Goal: Transaction & Acquisition: Book appointment/travel/reservation

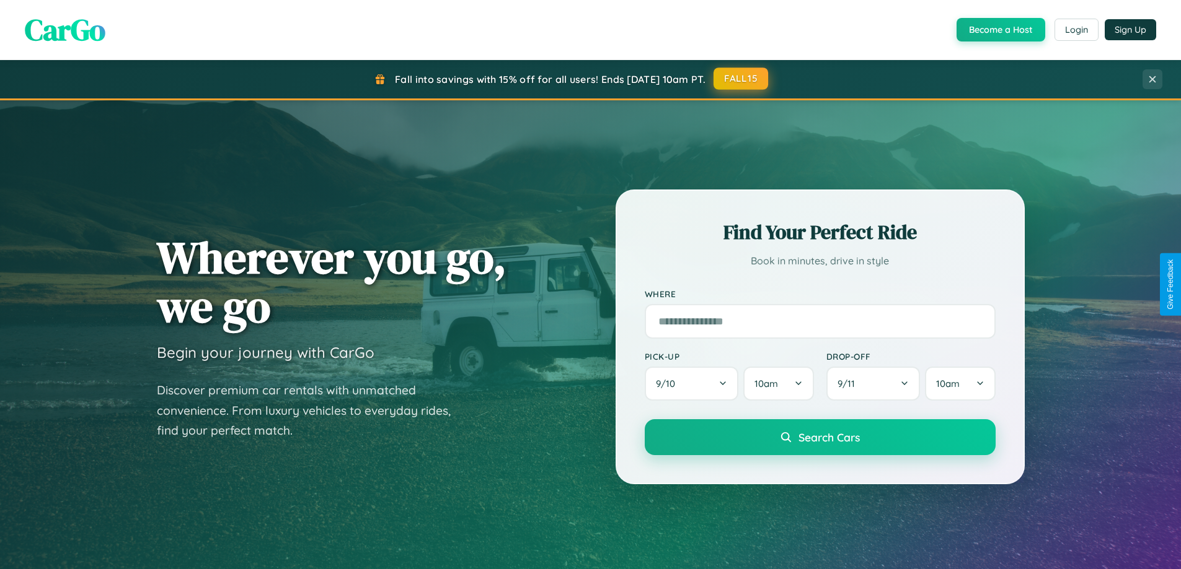
click at [741, 79] on button "FALL15" at bounding box center [740, 79] width 55 height 22
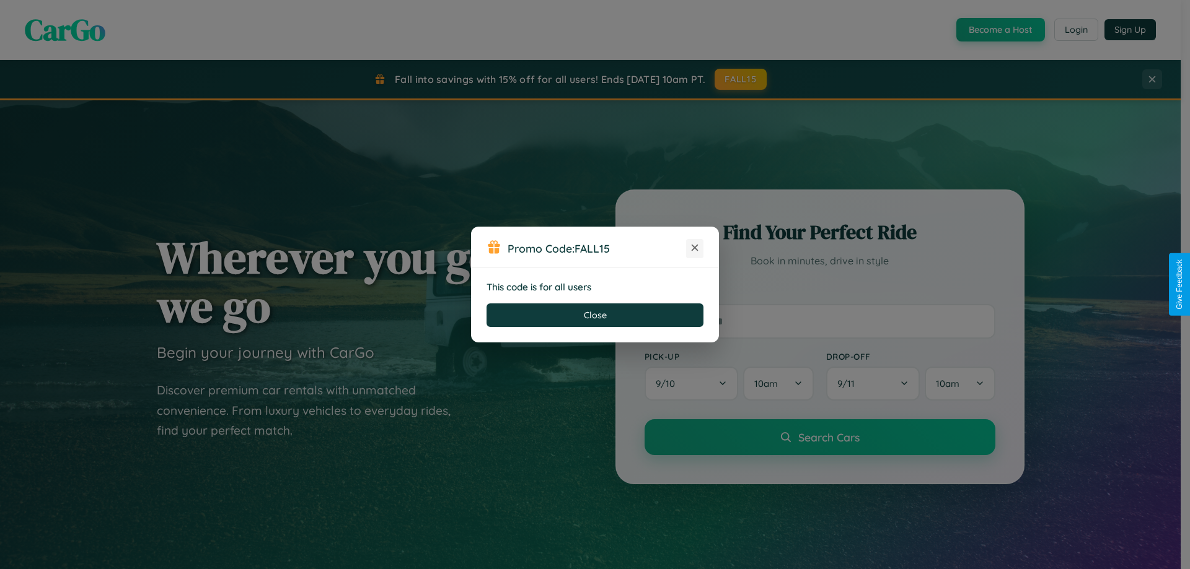
click at [695, 248] on icon at bounding box center [694, 248] width 12 height 12
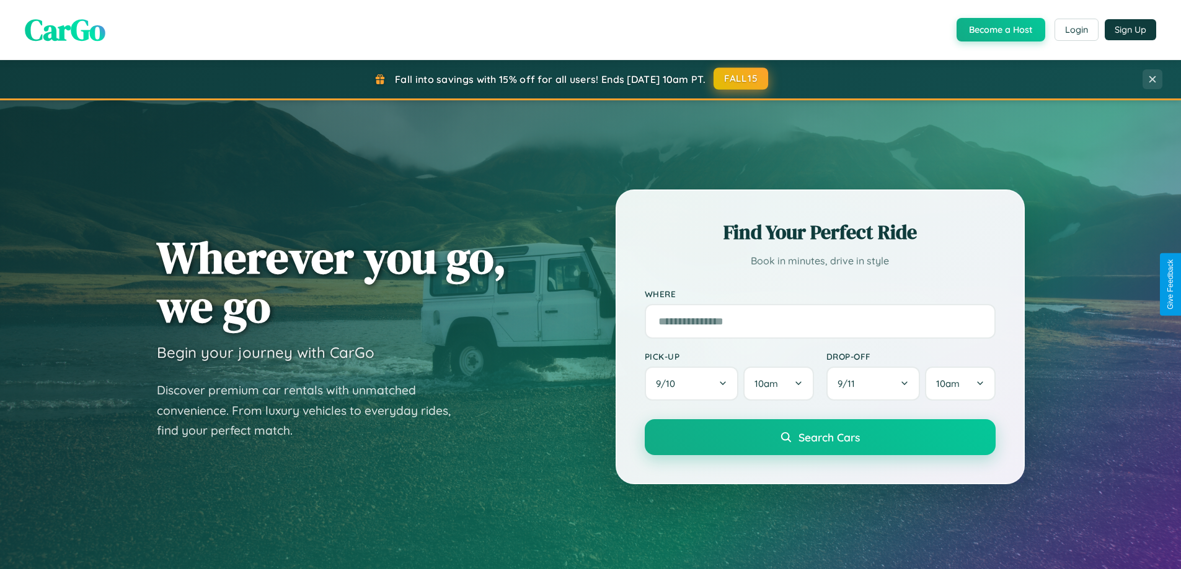
click at [741, 79] on button "FALL15" at bounding box center [740, 79] width 55 height 22
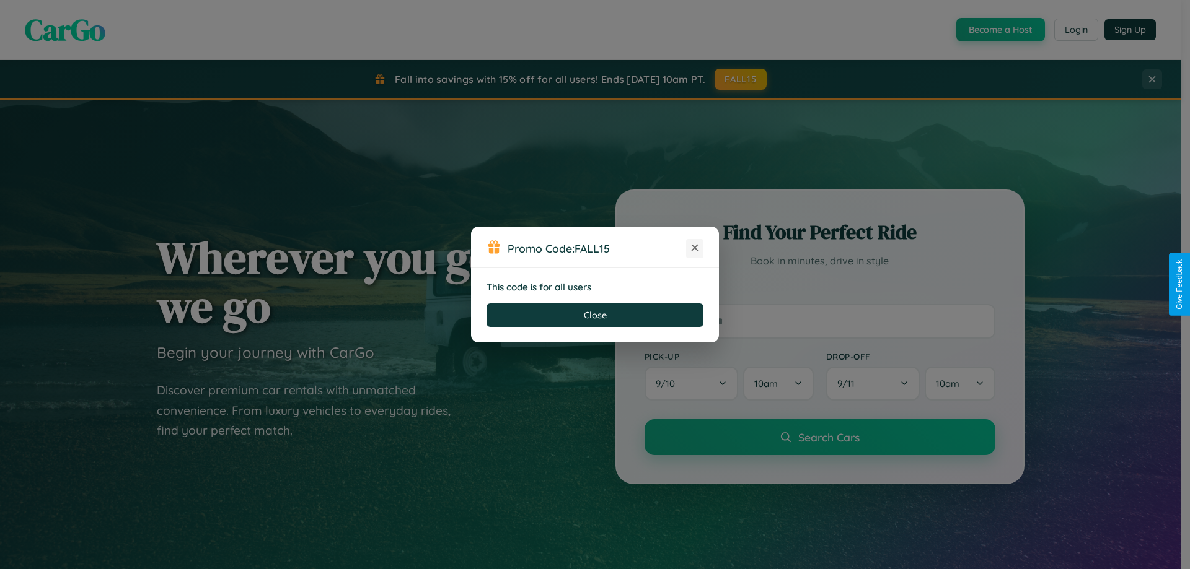
click at [695, 248] on icon at bounding box center [694, 248] width 12 height 12
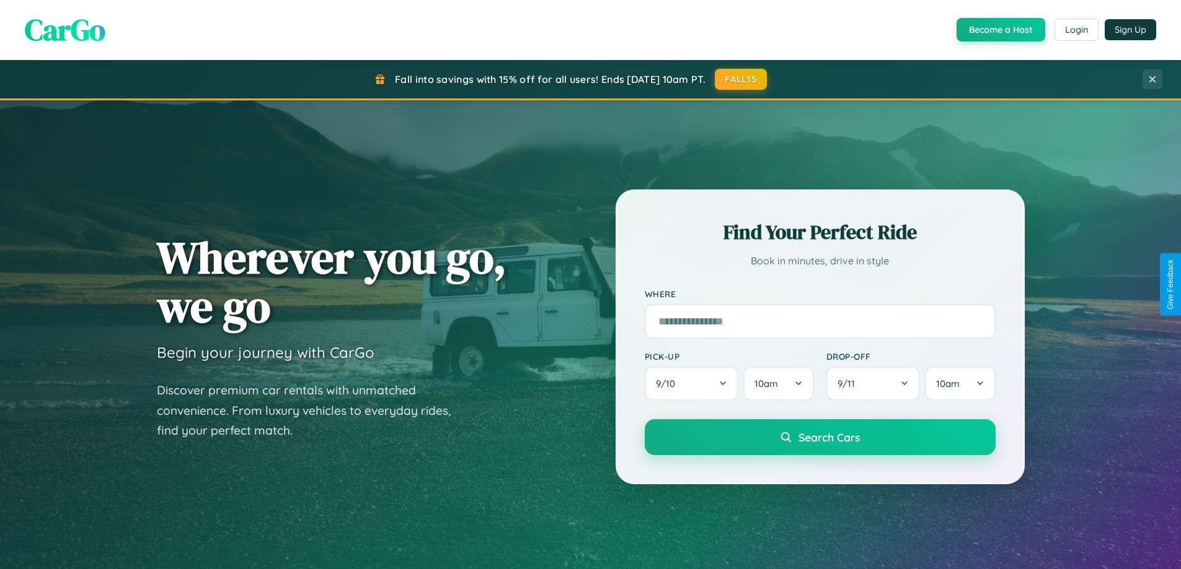
scroll to position [534, 0]
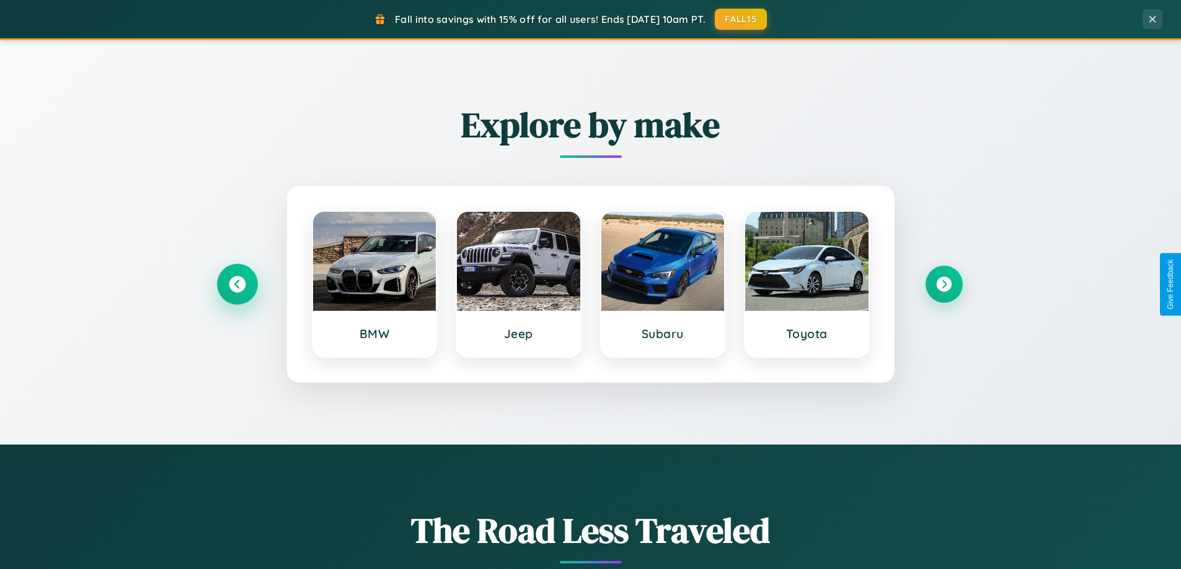
click at [237, 284] on icon at bounding box center [237, 284] width 17 height 17
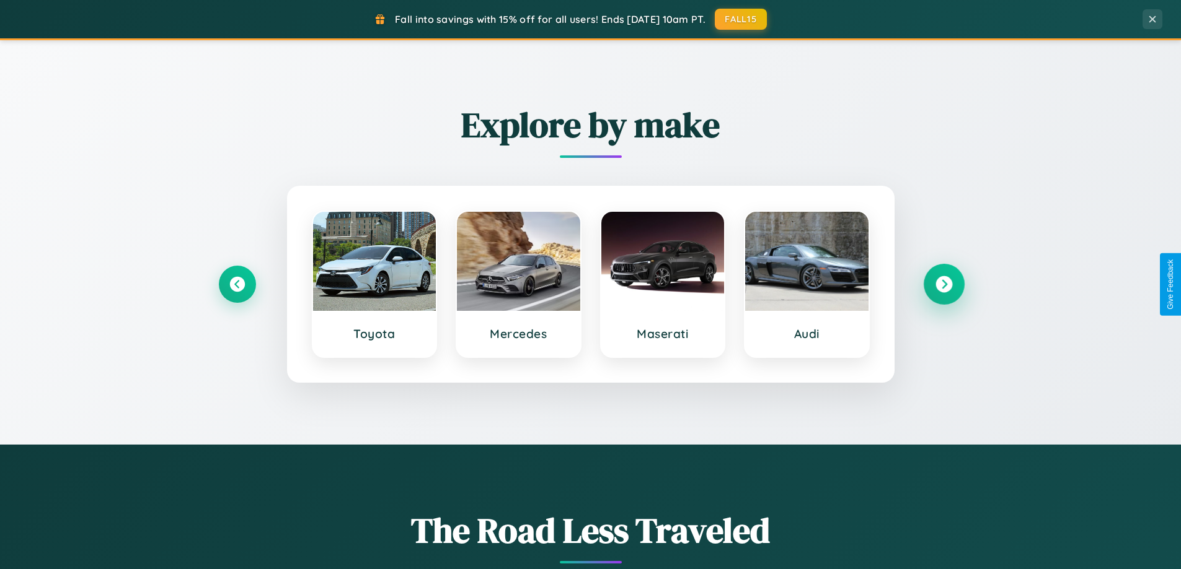
click at [943, 284] on icon at bounding box center [943, 284] width 17 height 17
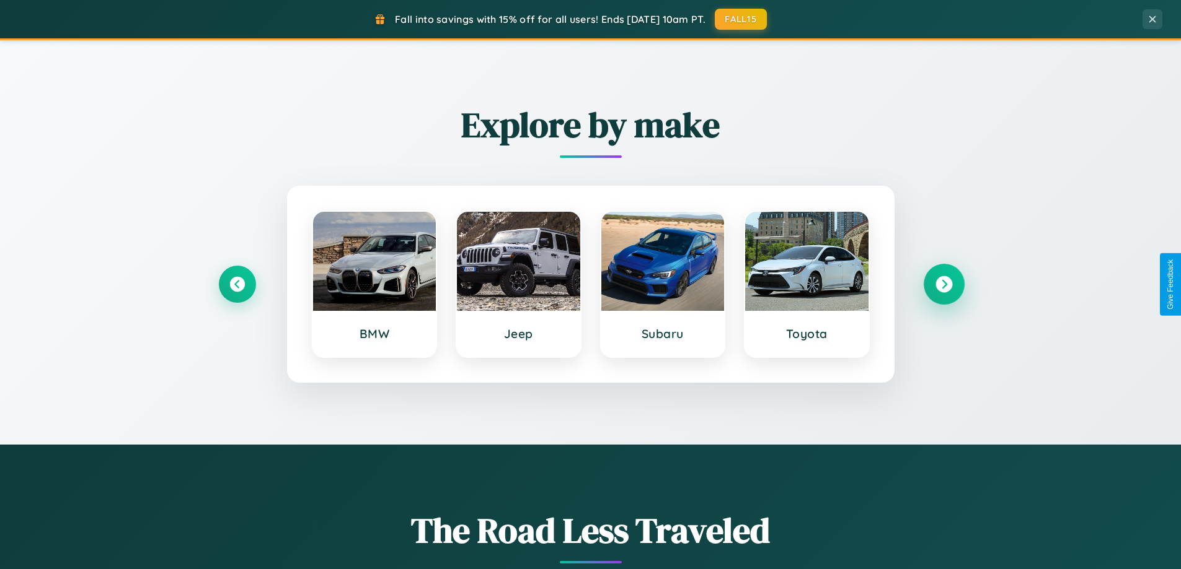
click at [943, 284] on icon at bounding box center [943, 284] width 17 height 17
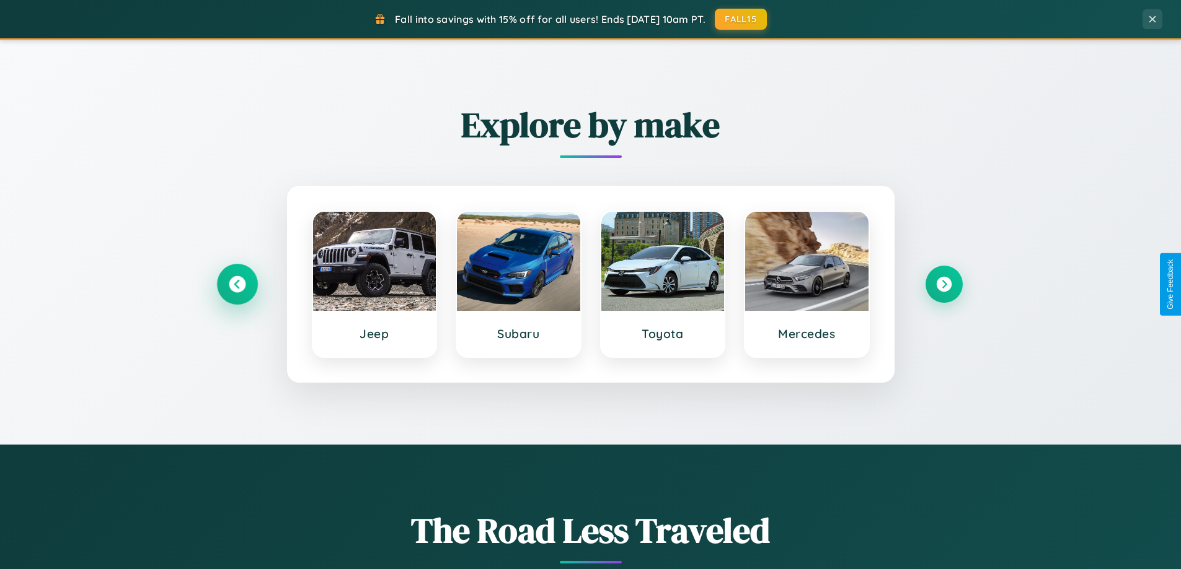
click at [237, 284] on icon at bounding box center [237, 284] width 17 height 17
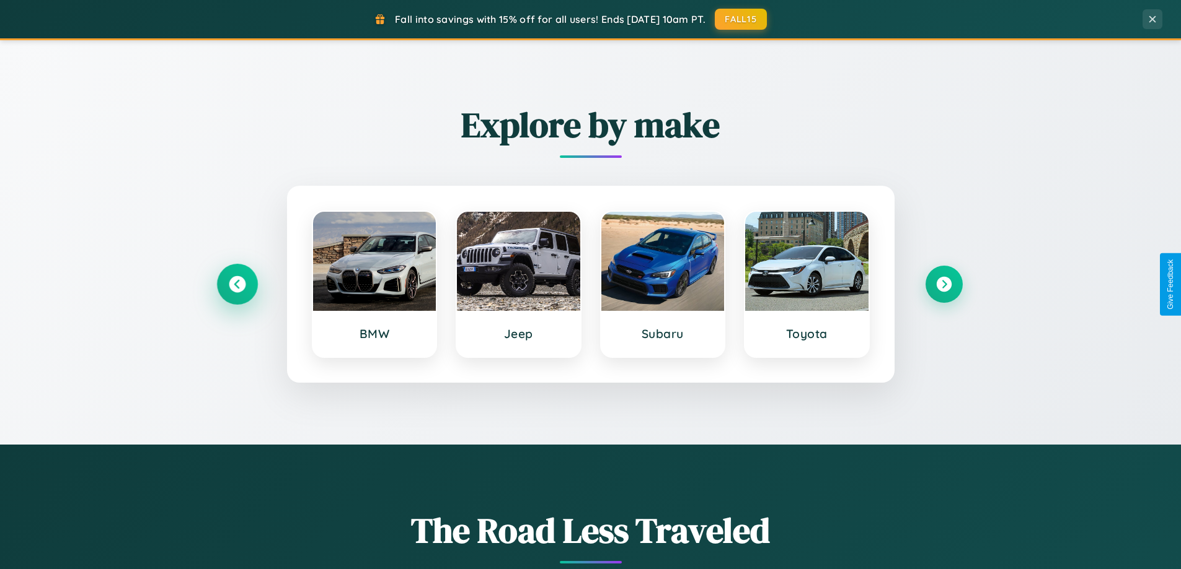
click at [237, 284] on icon at bounding box center [237, 284] width 17 height 17
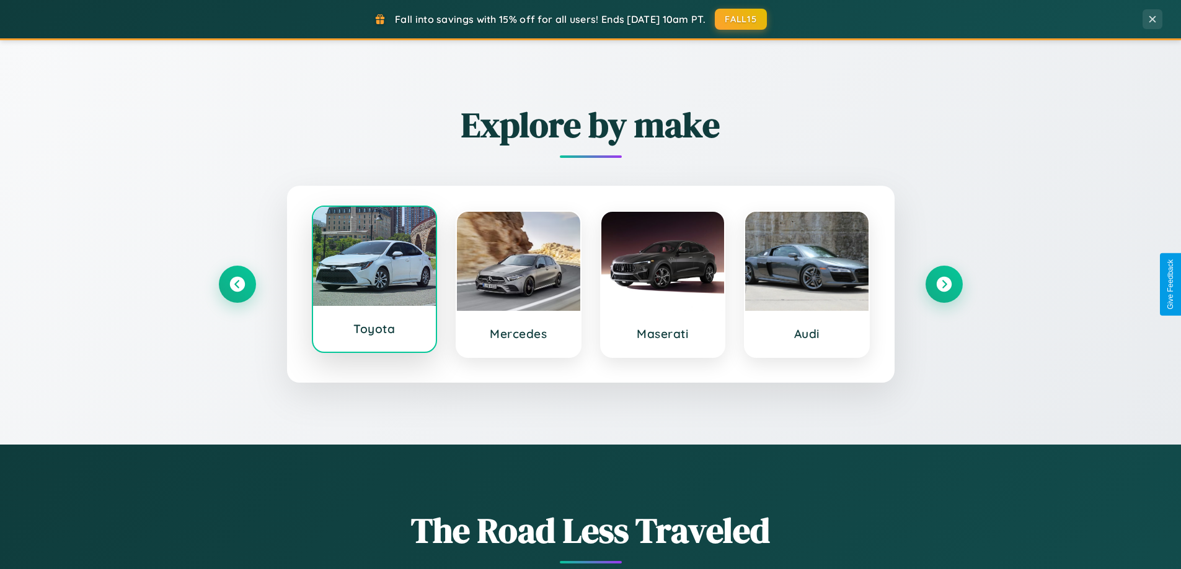
click at [374, 281] on div at bounding box center [374, 256] width 123 height 99
